Goal: Transaction & Acquisition: Purchase product/service

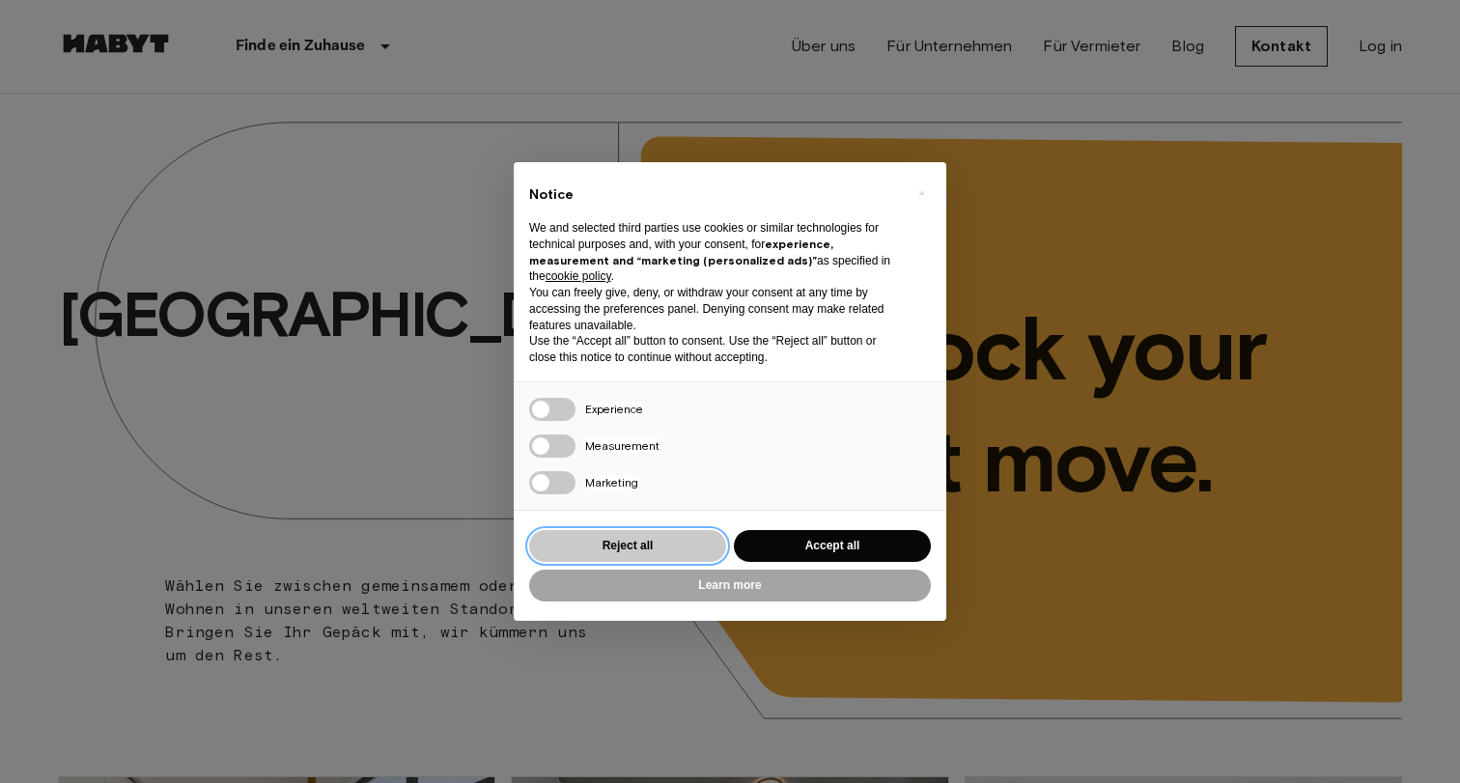
click at [632, 539] on button "Reject all" at bounding box center [627, 546] width 197 height 32
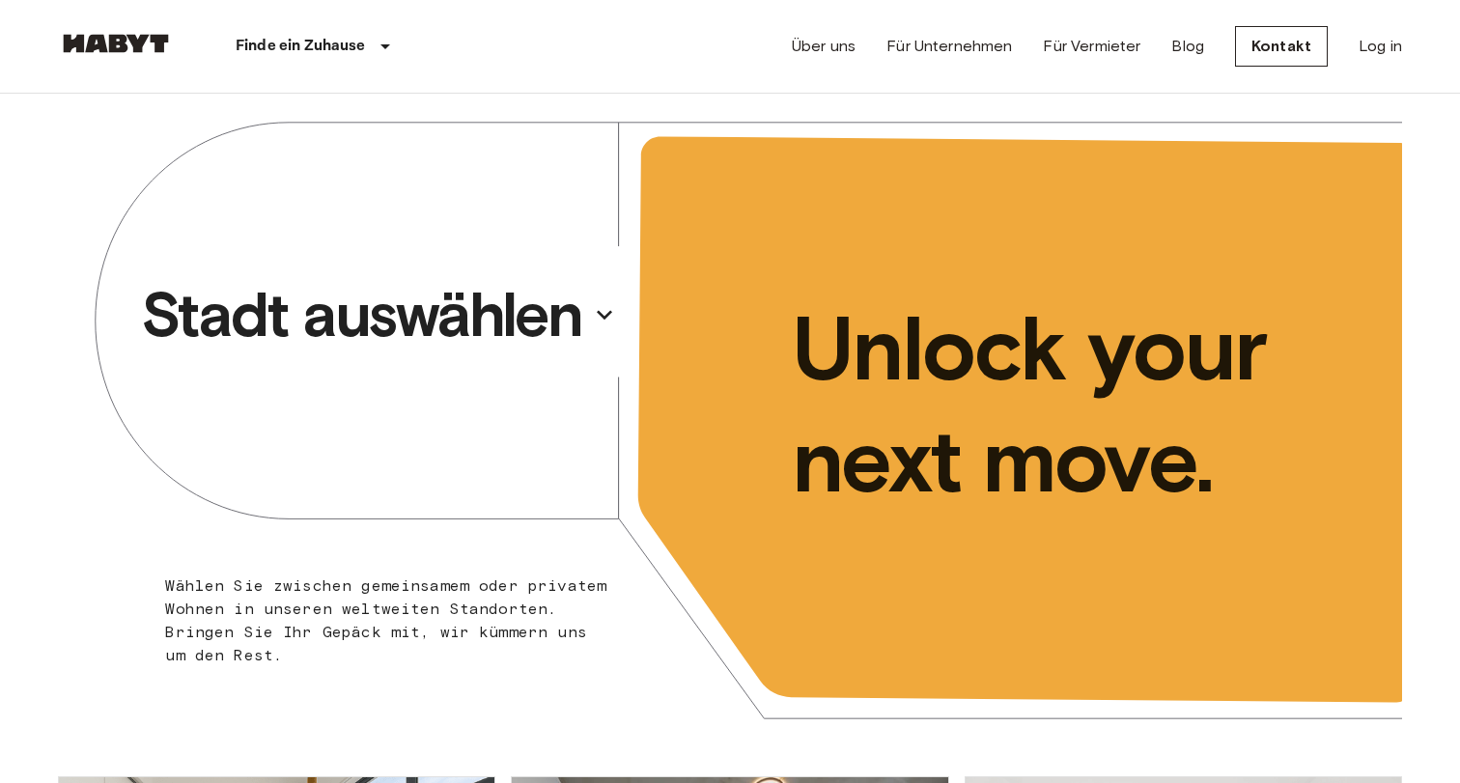
click at [543, 303] on p "Stadt auswählen" at bounding box center [361, 314] width 441 height 77
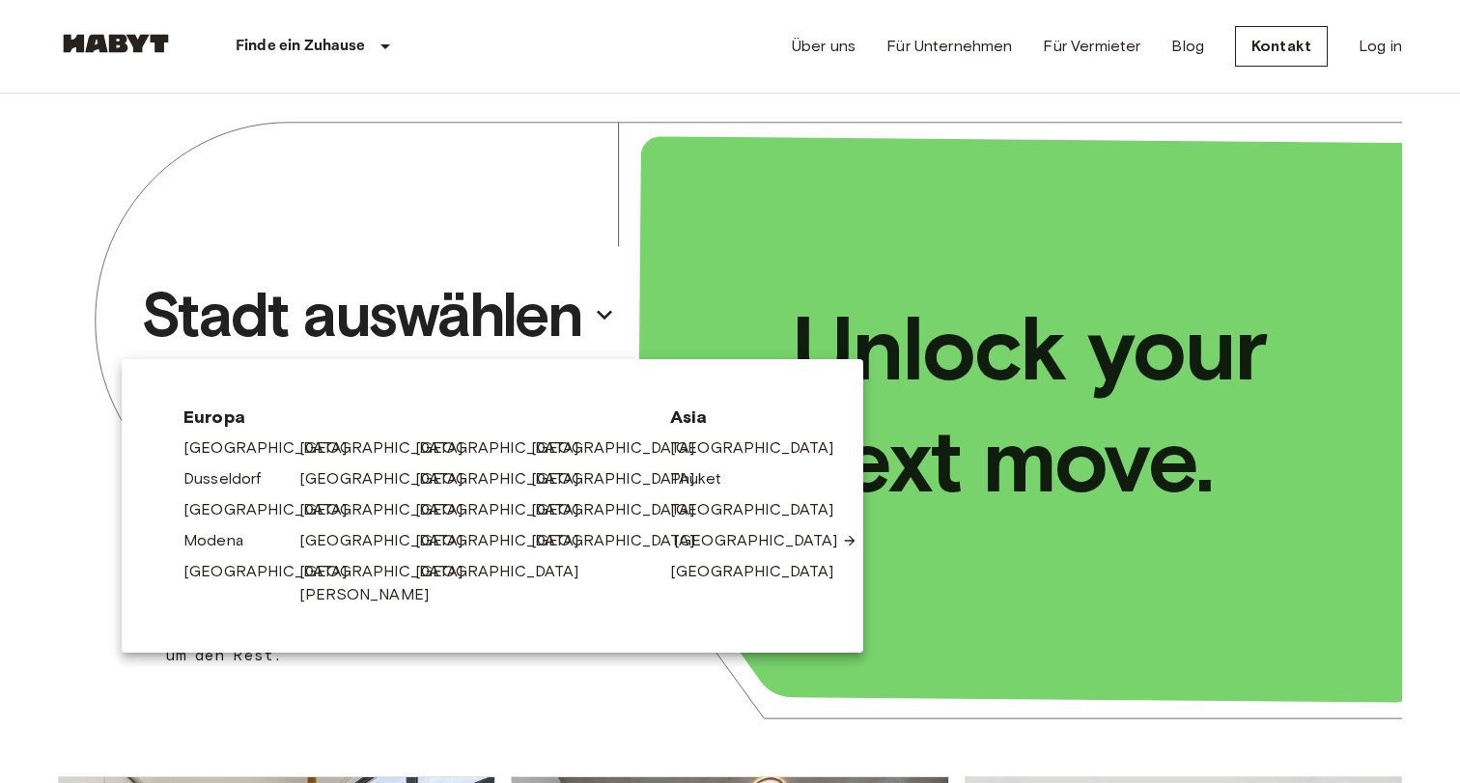
click at [700, 537] on link "[GEOGRAPHIC_DATA]" at bounding box center [765, 540] width 183 height 23
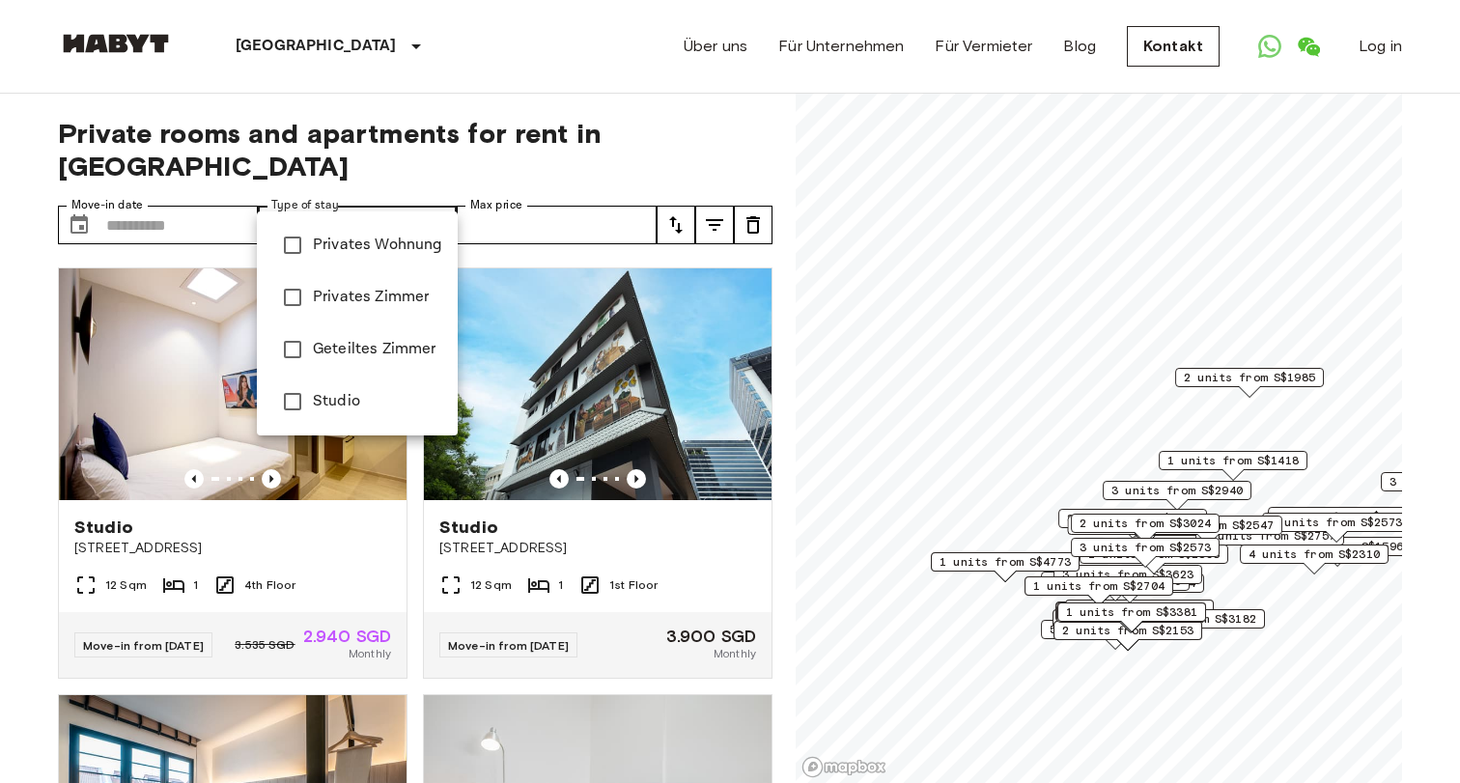
click at [544, 220] on div at bounding box center [730, 391] width 1460 height 783
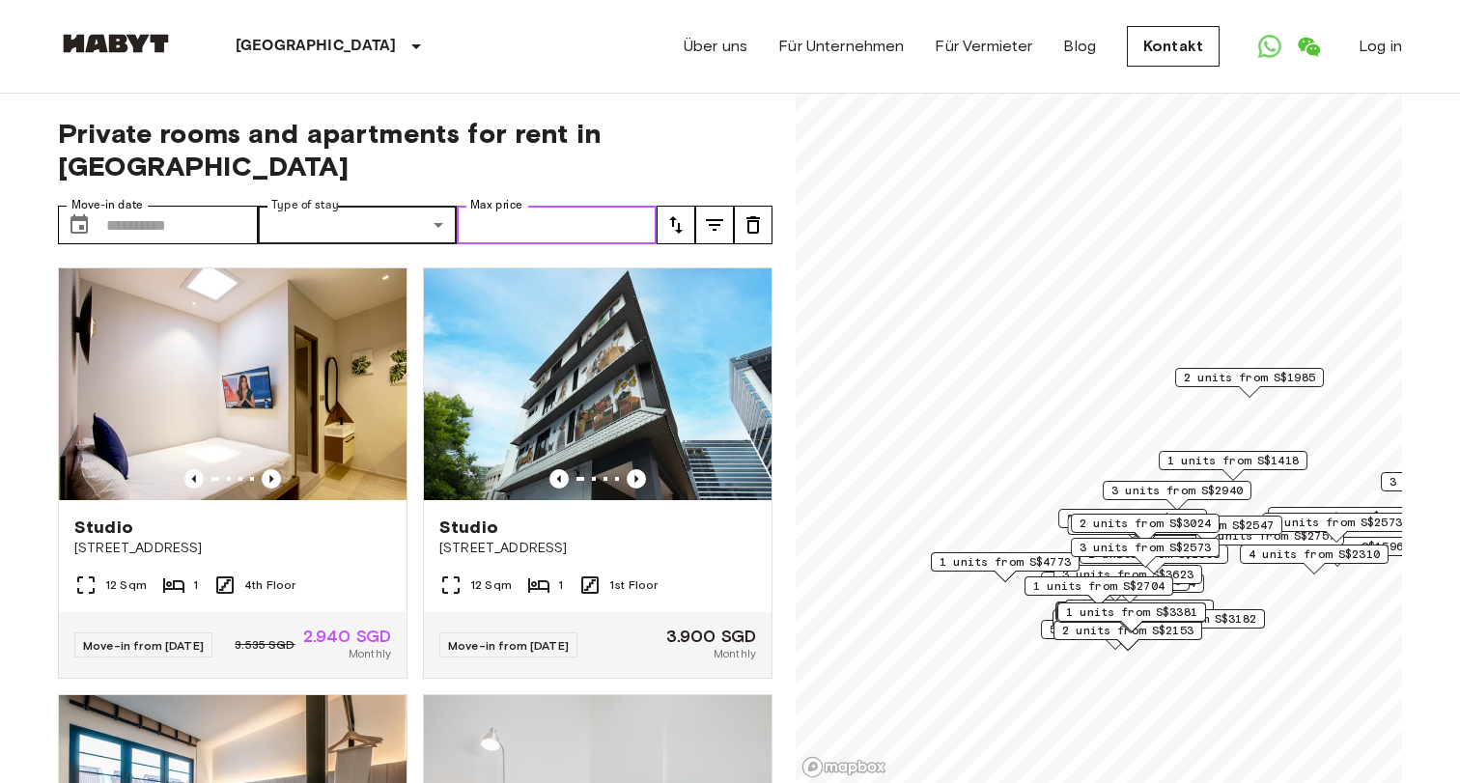
click at [550, 206] on input "Max price" at bounding box center [557, 225] width 200 height 39
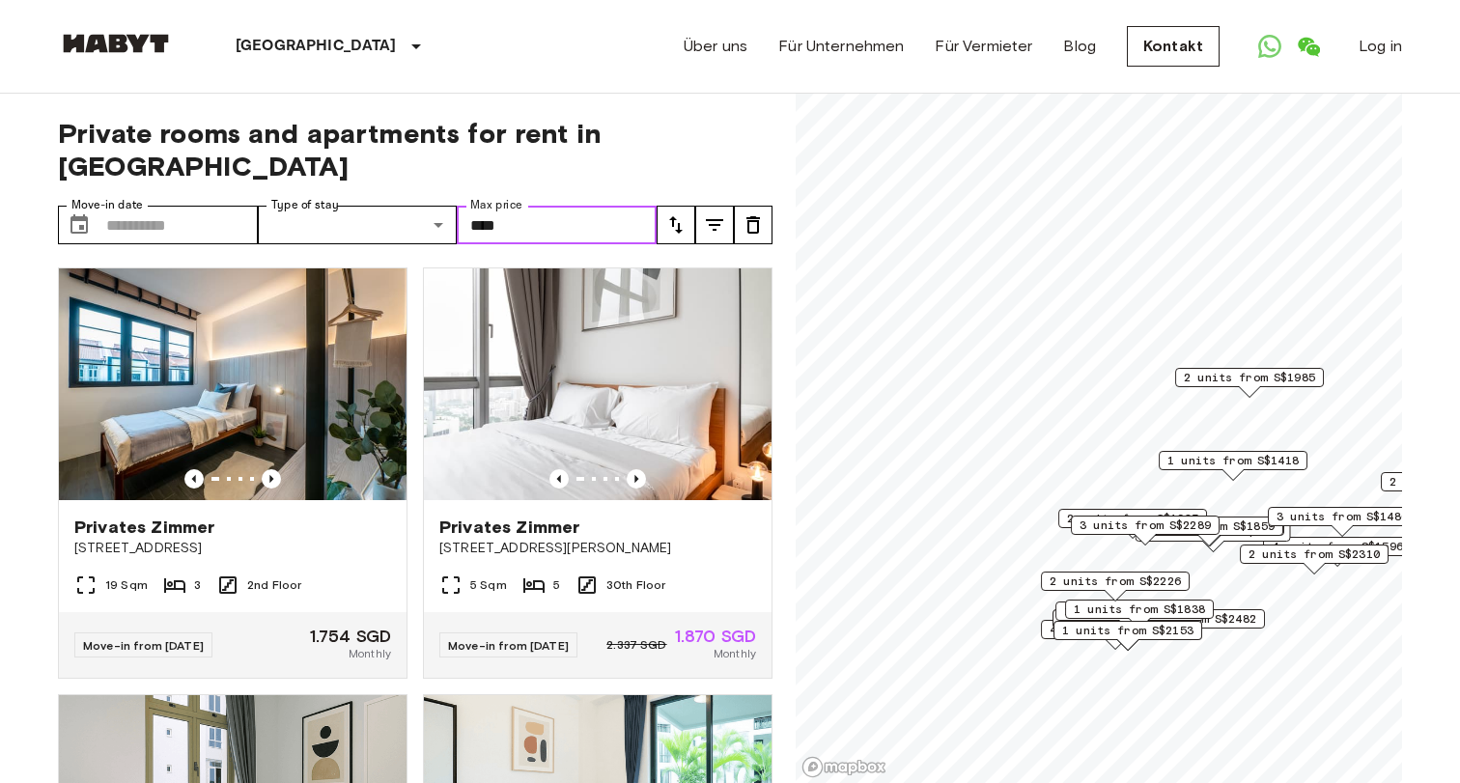
type input "****"
click at [714, 219] on icon "tune" at bounding box center [714, 225] width 17 height 12
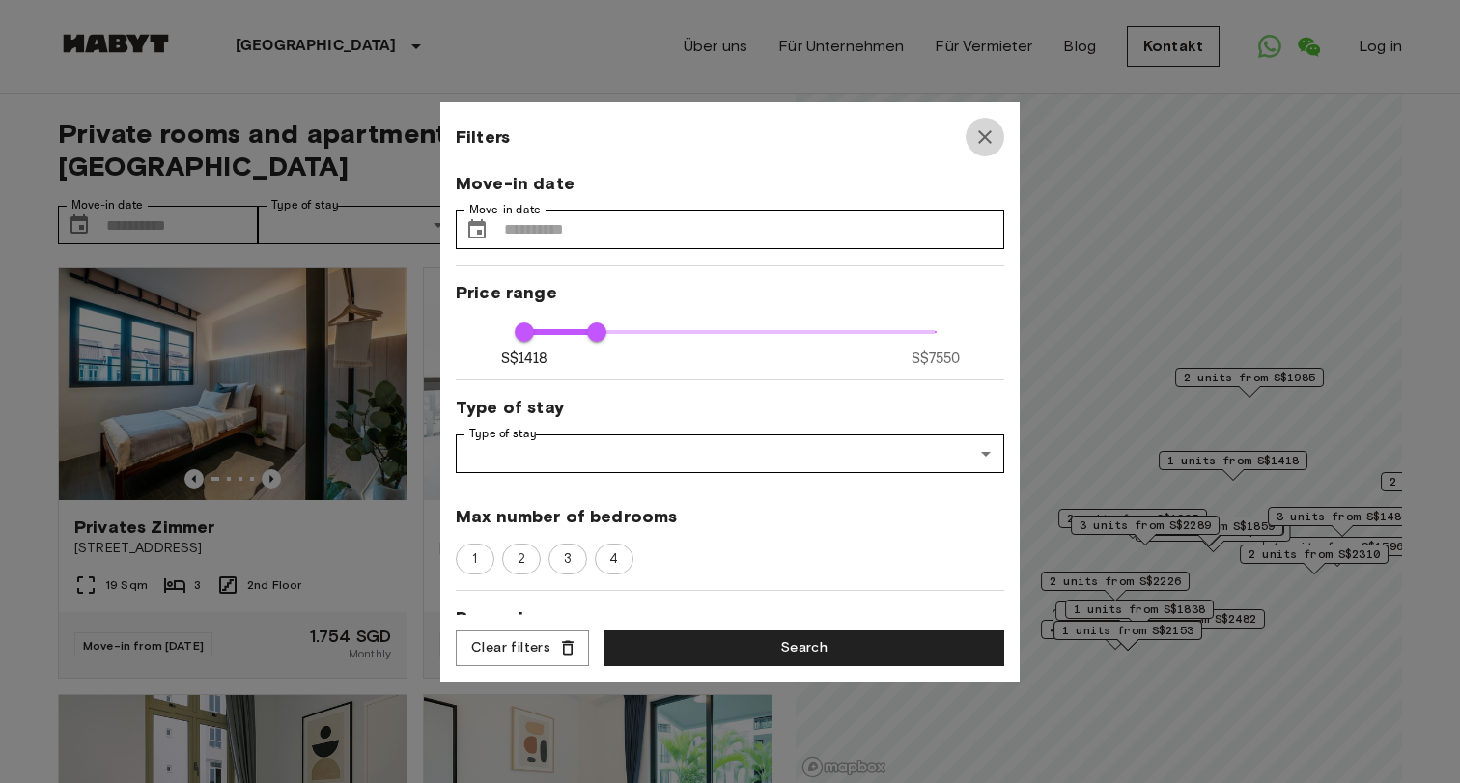
click at [986, 133] on icon "button" at bounding box center [984, 137] width 23 height 23
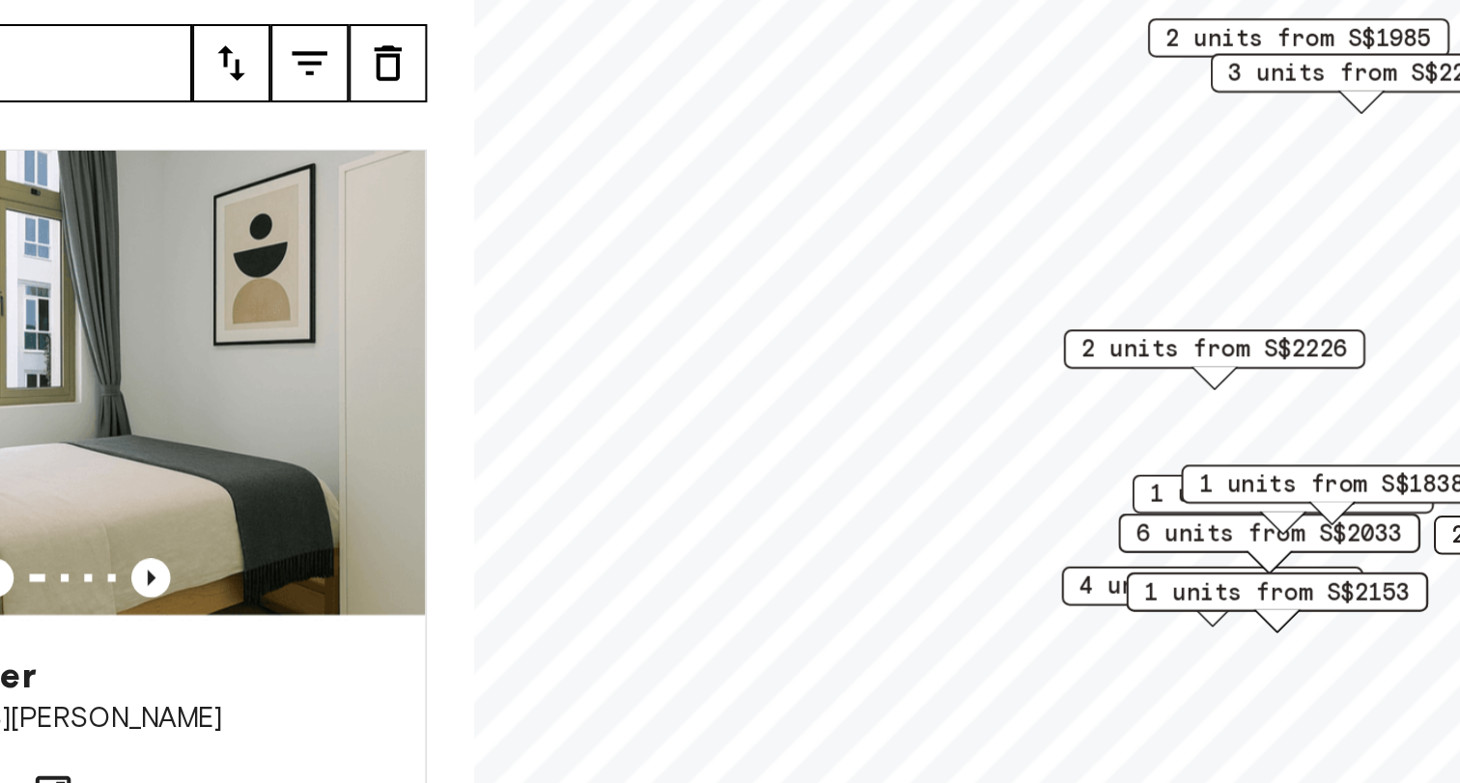
click at [1095, 357] on span "2 units from S$2226" at bounding box center [1160, 365] width 131 height 17
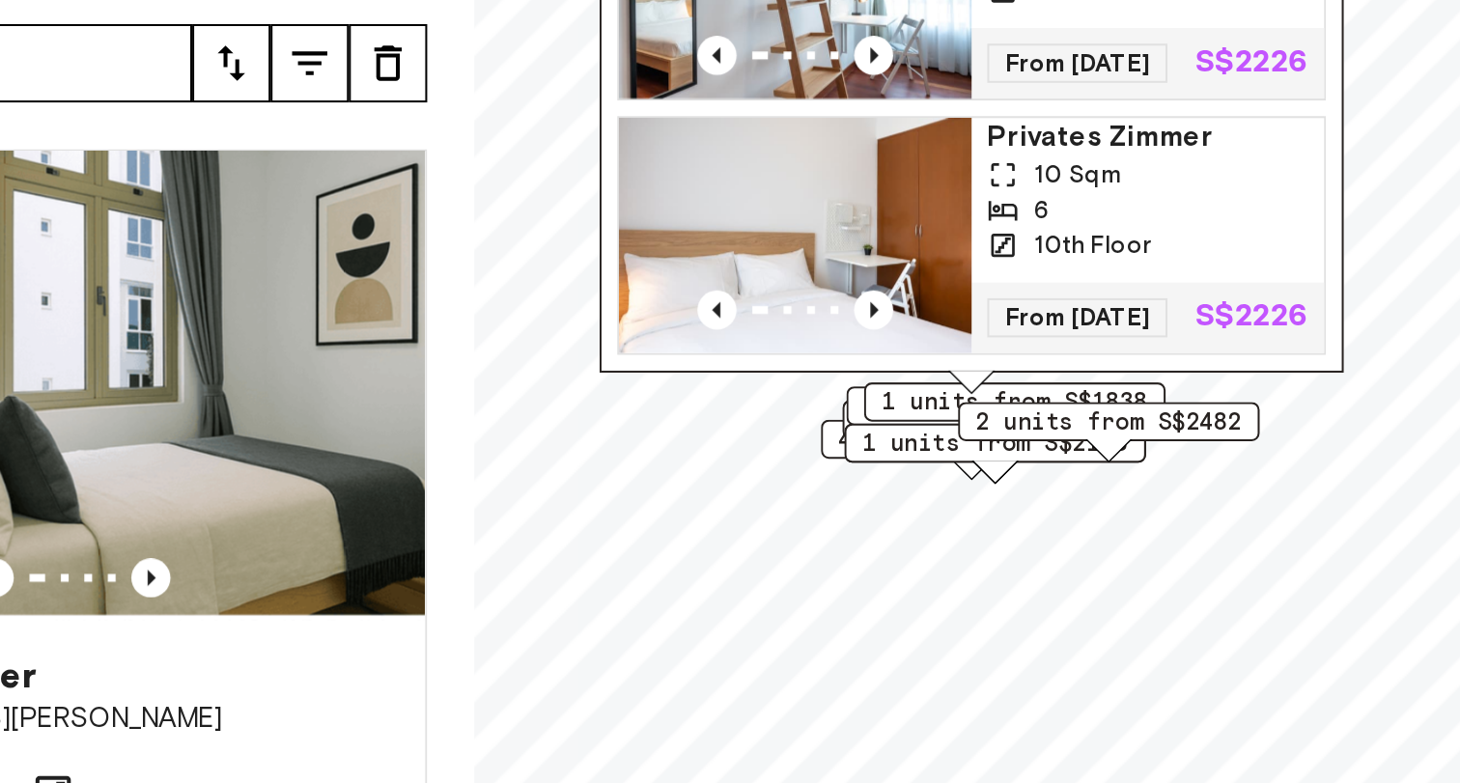
click at [256, 207] on div "Private rooms and apartments for rent in [GEOGRAPHIC_DATA] Move-in date ​ Move-…" at bounding box center [730, 439] width 1344 height 690
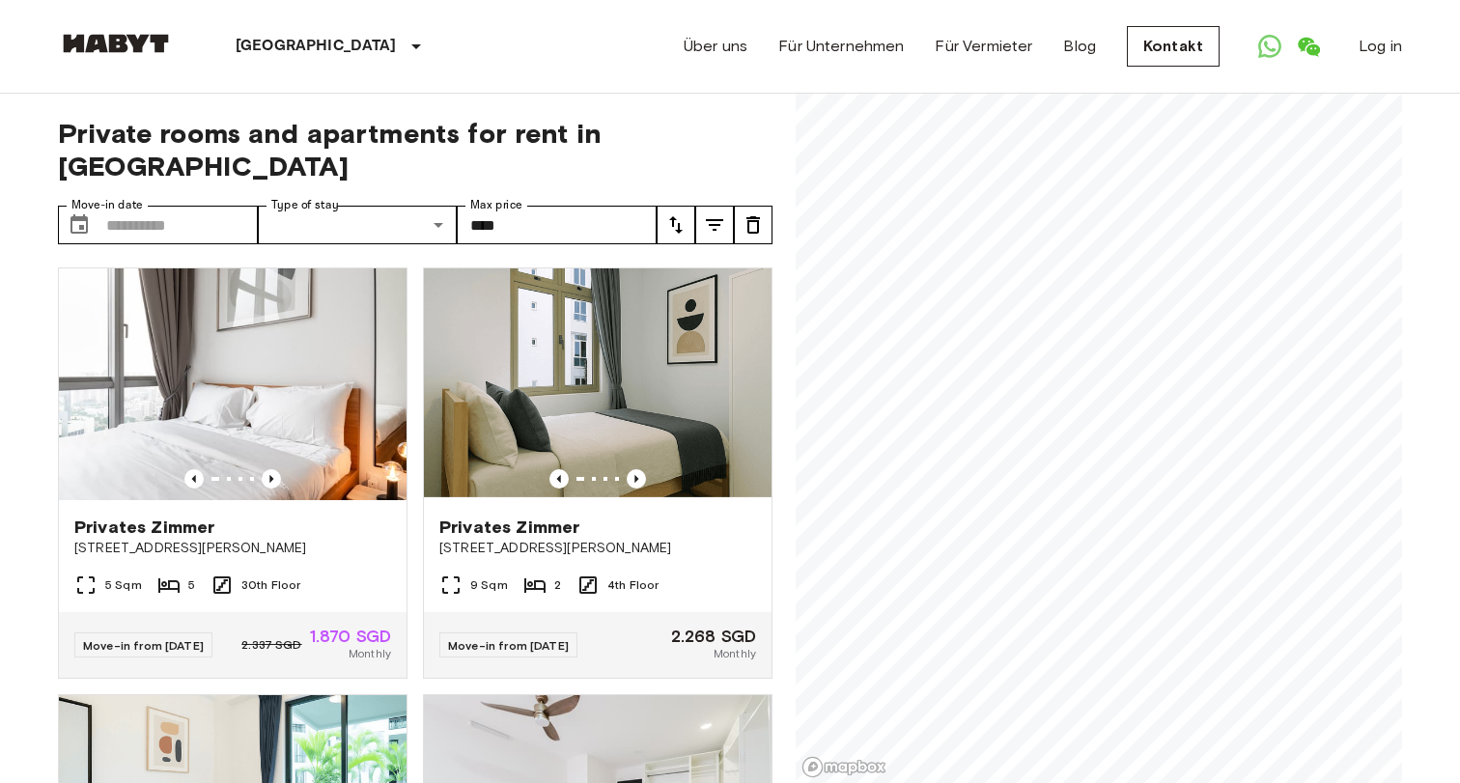
drag, startPoint x: 171, startPoint y: 342, endPoint x: 1420, endPoint y: 655, distance: 1288.1
click at [675, 213] on icon "tune" at bounding box center [675, 224] width 23 height 23
click at [712, 187] on div at bounding box center [730, 391] width 1460 height 783
click at [712, 219] on icon "tune" at bounding box center [714, 225] width 17 height 12
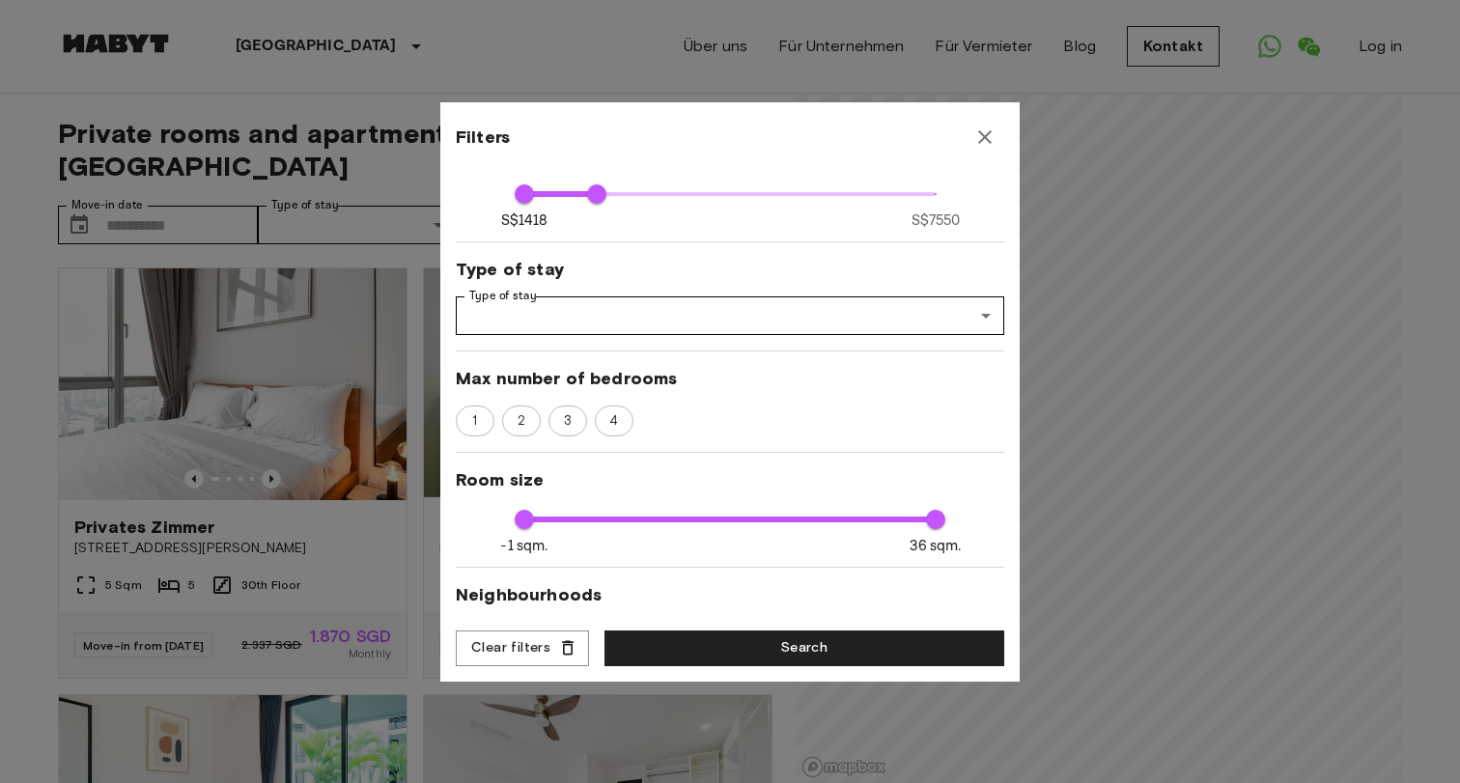
scroll to position [146, 0]
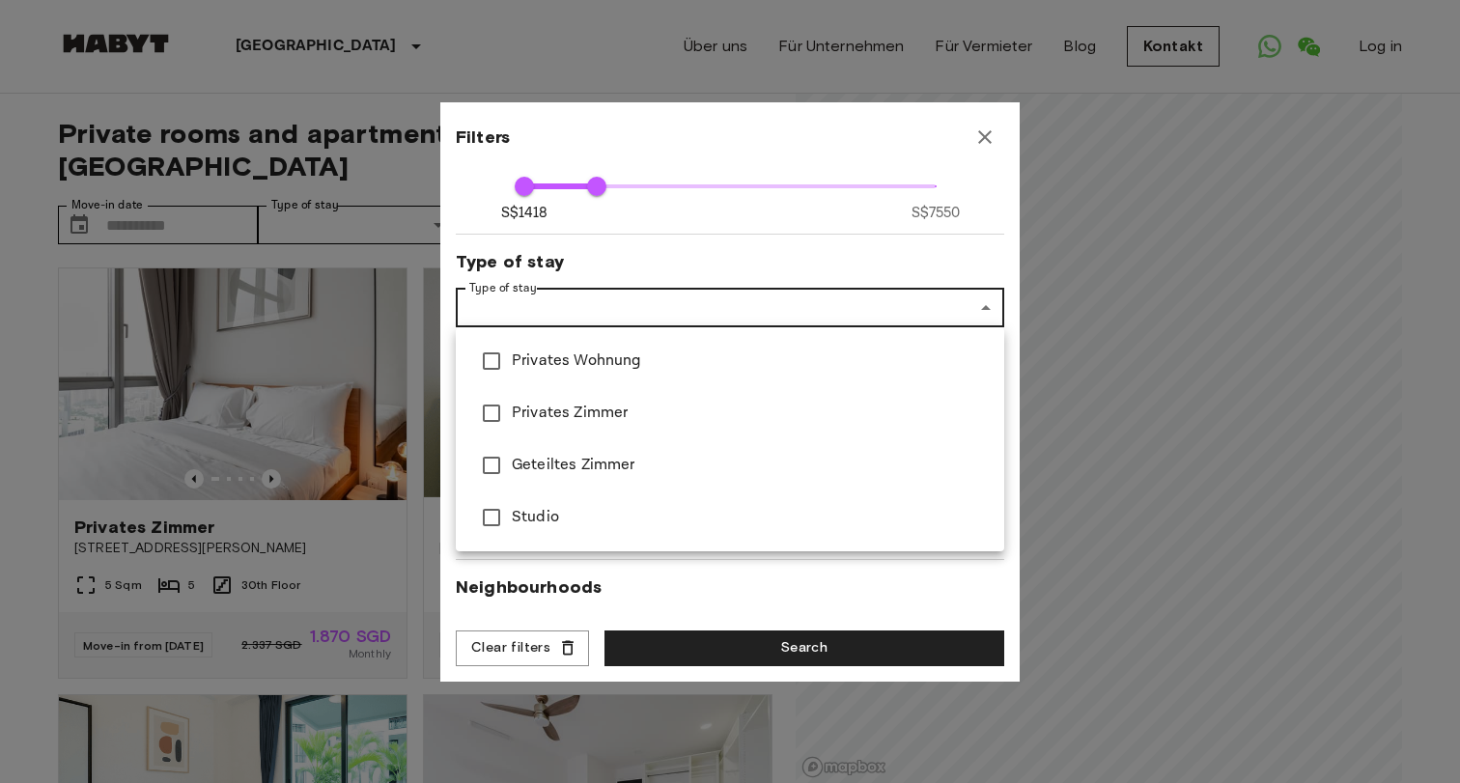
click at [731, 305] on div at bounding box center [730, 391] width 1460 height 783
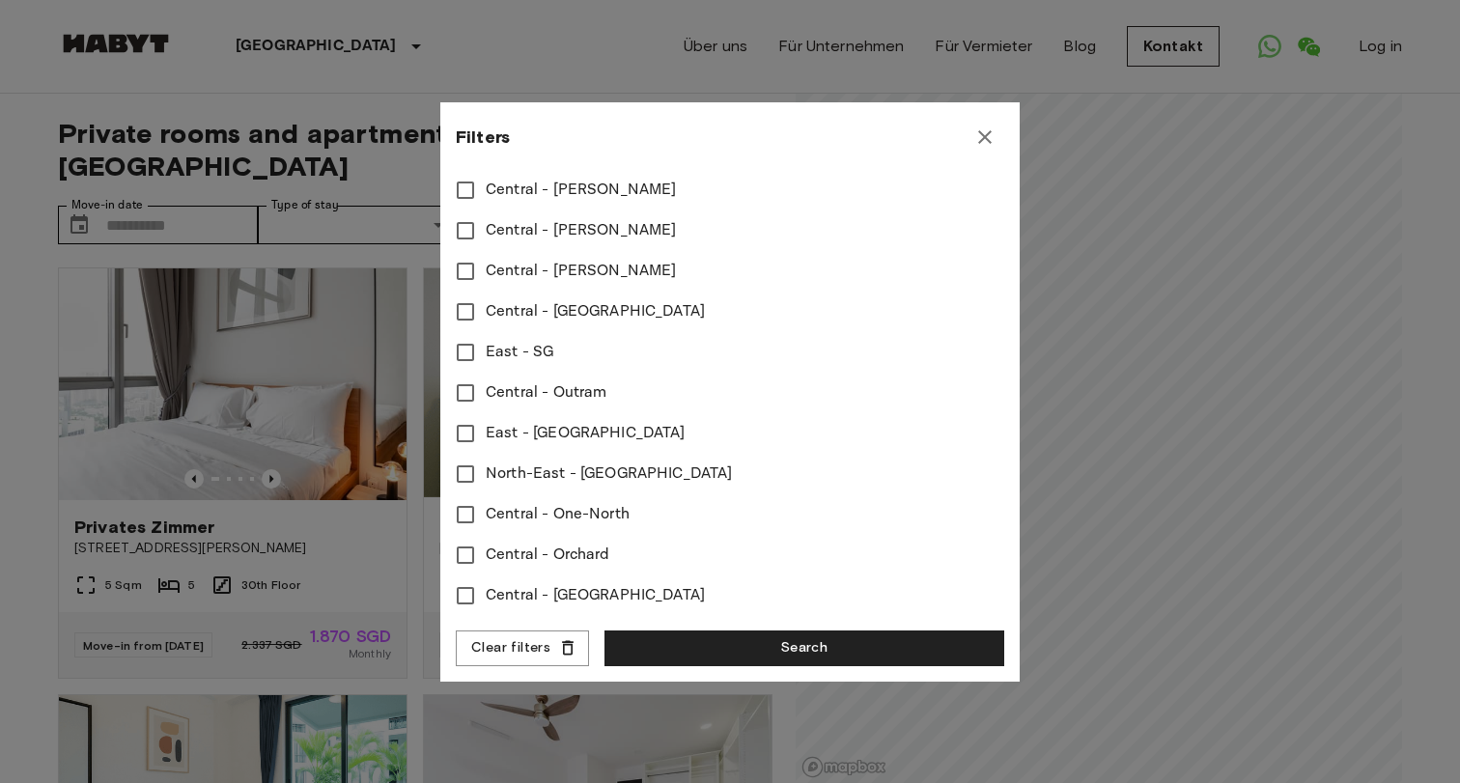
scroll to position [833, 0]
click at [988, 126] on icon "button" at bounding box center [984, 137] width 23 height 23
